Goal: Task Accomplishment & Management: Manage account settings

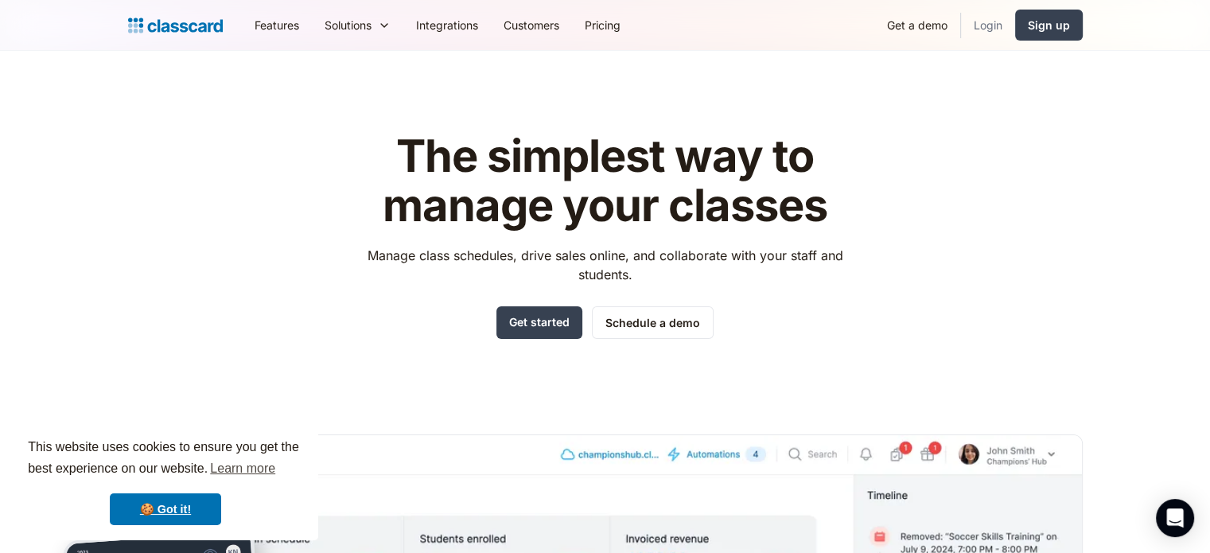
click at [987, 26] on link "Login" at bounding box center [988, 25] width 54 height 36
